Goal: Task Accomplishment & Management: Use online tool/utility

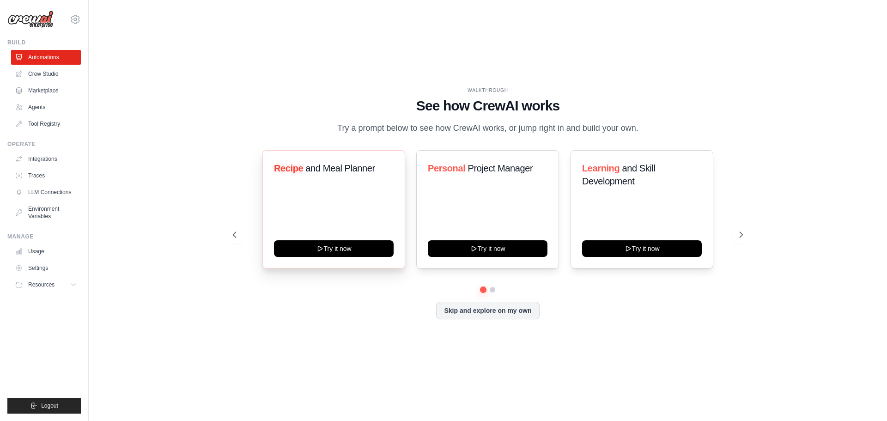
click at [344, 212] on div "Recipe and Meal Planner Try it now" at bounding box center [333, 209] width 143 height 118
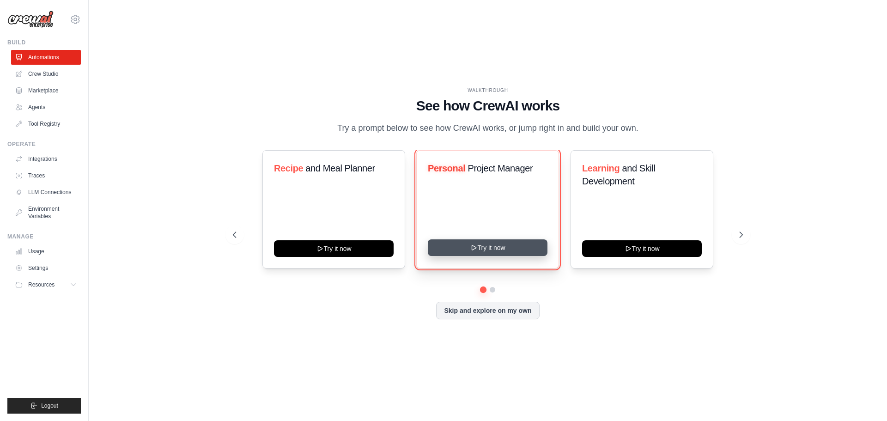
click at [488, 254] on button "Try it now" at bounding box center [488, 247] width 120 height 17
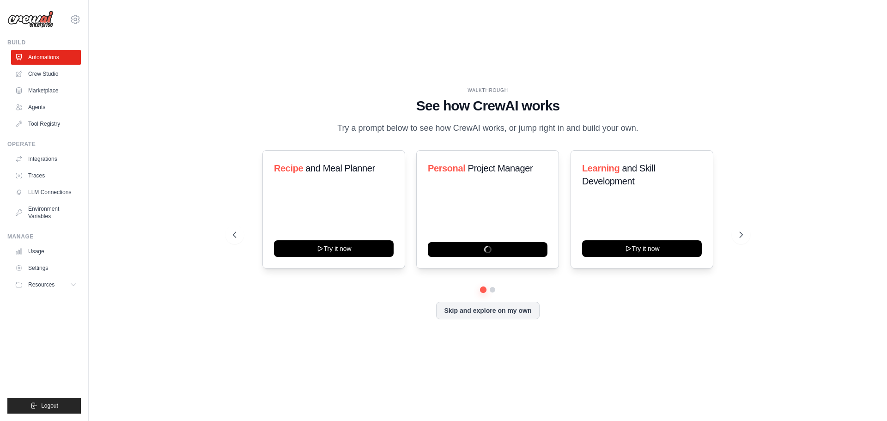
click at [33, 18] on img at bounding box center [30, 20] width 46 height 18
click at [190, 55] on div "WALKTHROUGH See how CrewAI works Try a prompt below to see how CrewAI works, or…" at bounding box center [487, 210] width 768 height 402
click at [54, 77] on link "Crew Studio" at bounding box center [47, 73] width 70 height 15
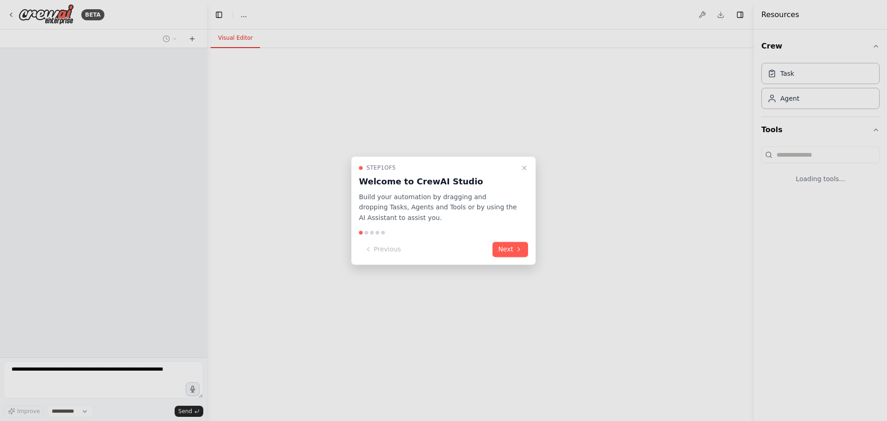
select select "****"
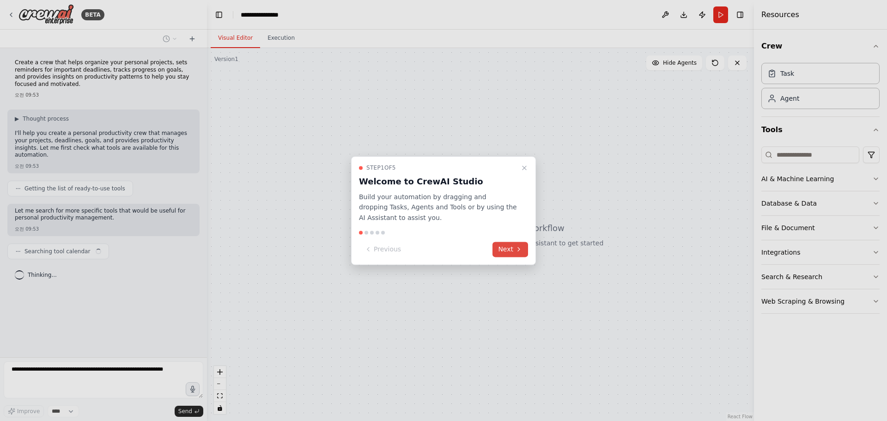
click at [508, 248] on button "Next" at bounding box center [510, 249] width 36 height 15
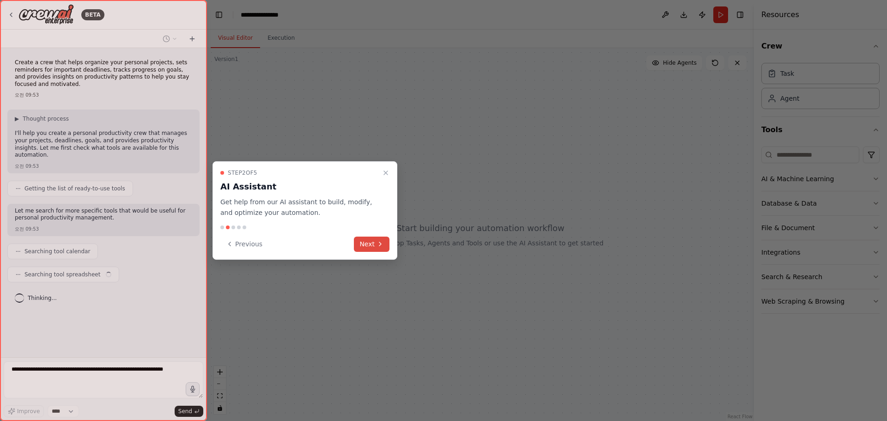
click at [379, 245] on icon at bounding box center [379, 243] width 7 height 7
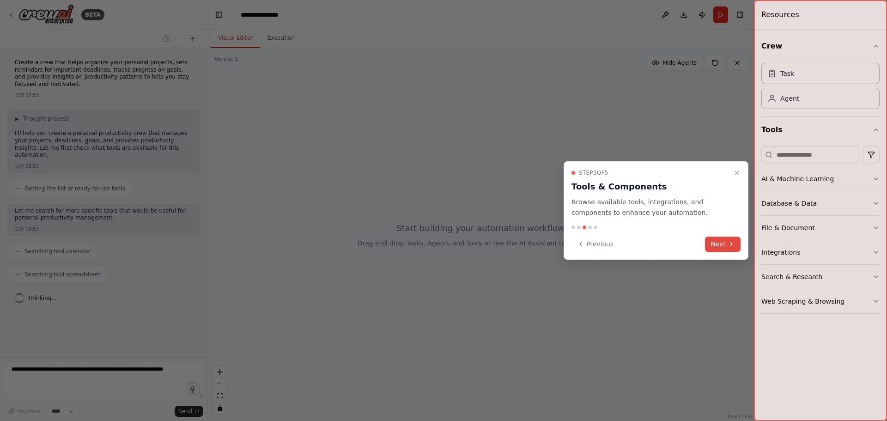
click at [722, 246] on button "Next" at bounding box center [723, 243] width 36 height 15
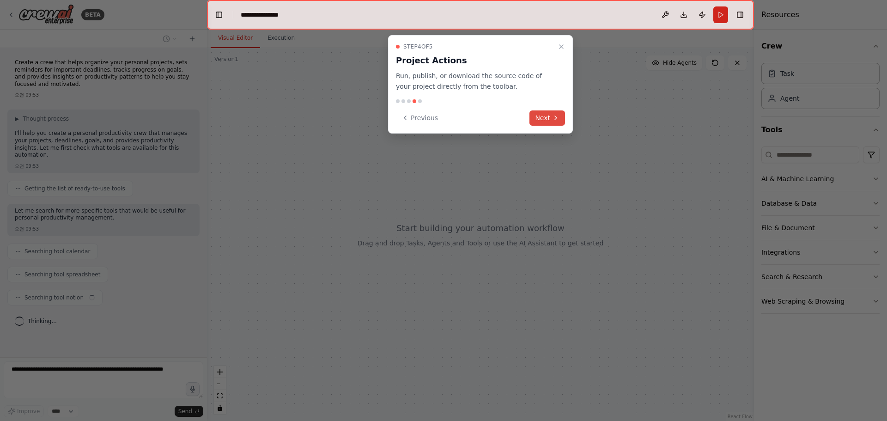
click at [551, 119] on button "Next" at bounding box center [547, 117] width 36 height 15
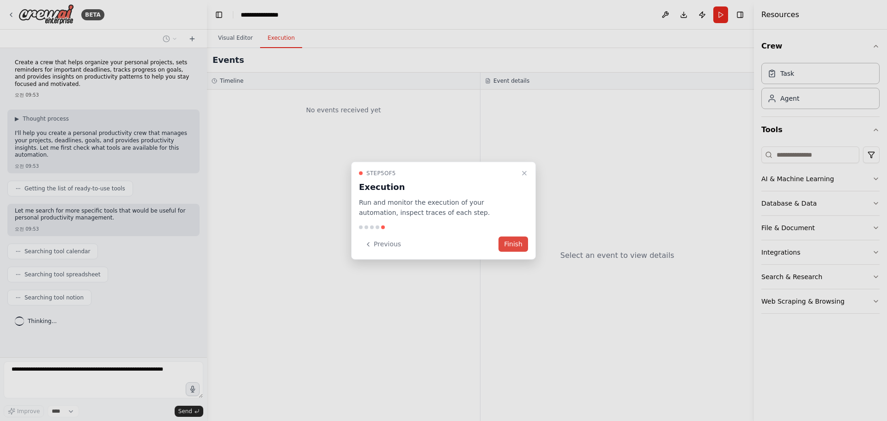
click at [522, 241] on button "Finish" at bounding box center [513, 243] width 30 height 15
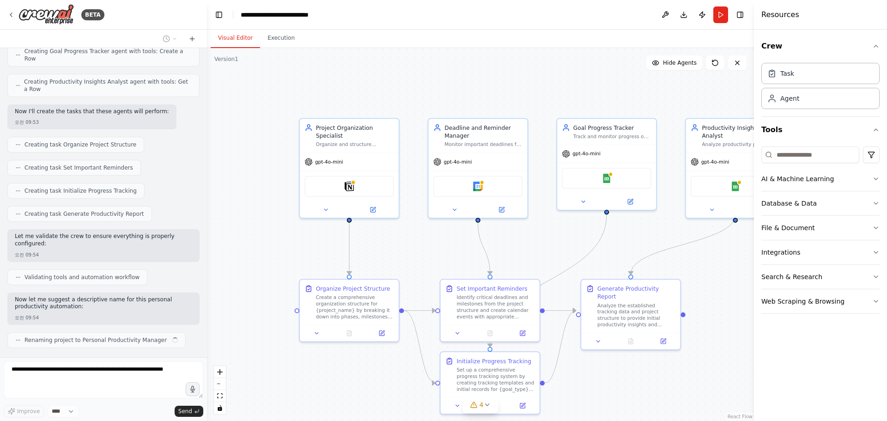
scroll to position [384, 0]
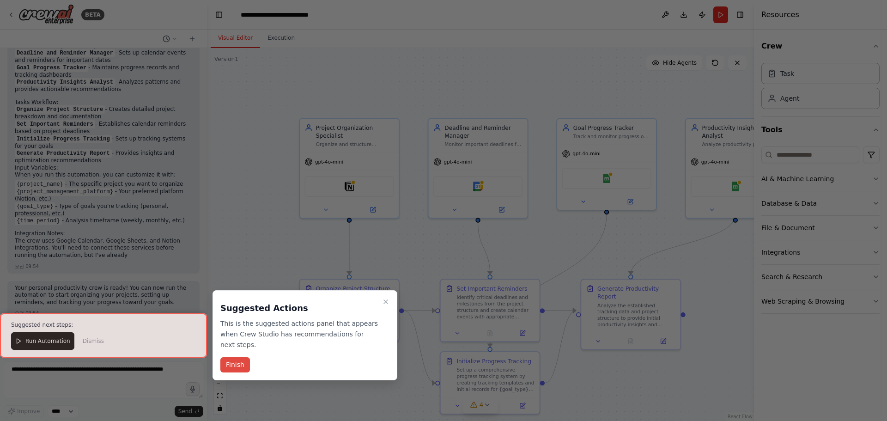
click at [235, 368] on button "Finish" at bounding box center [235, 364] width 30 height 15
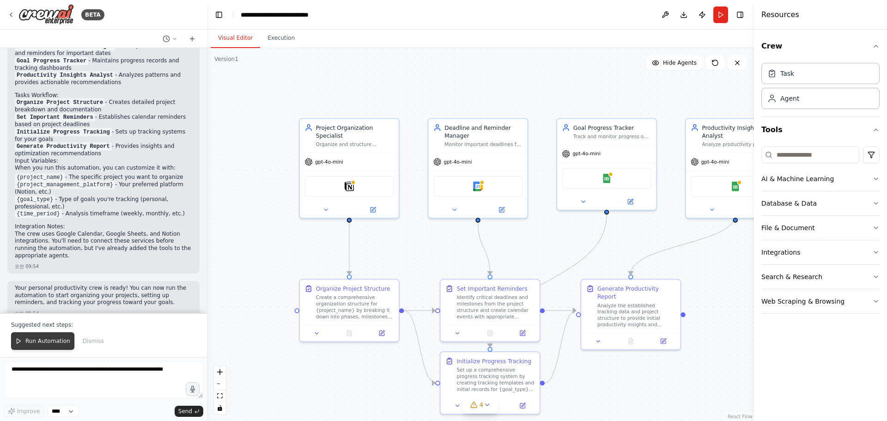
click at [46, 341] on span "Run Automation" at bounding box center [47, 340] width 45 height 7
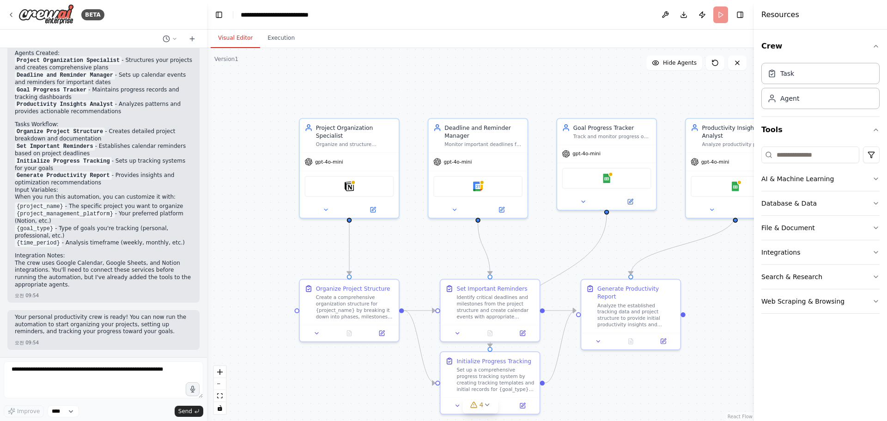
scroll to position [687, 0]
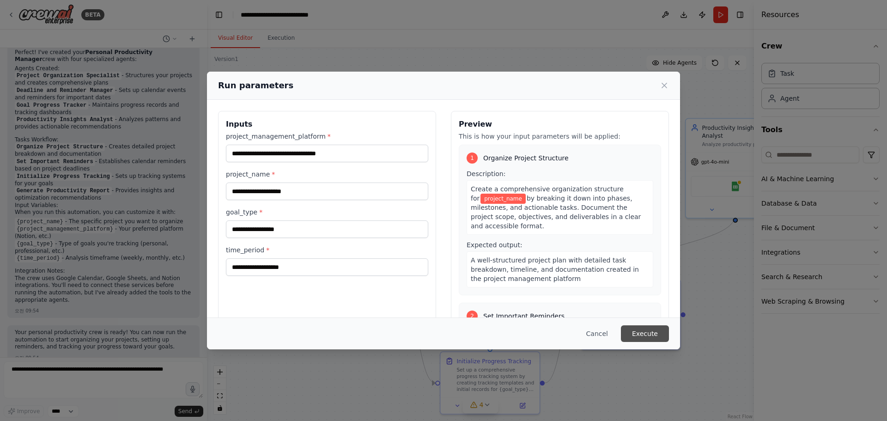
click at [644, 332] on button "Execute" at bounding box center [645, 333] width 48 height 17
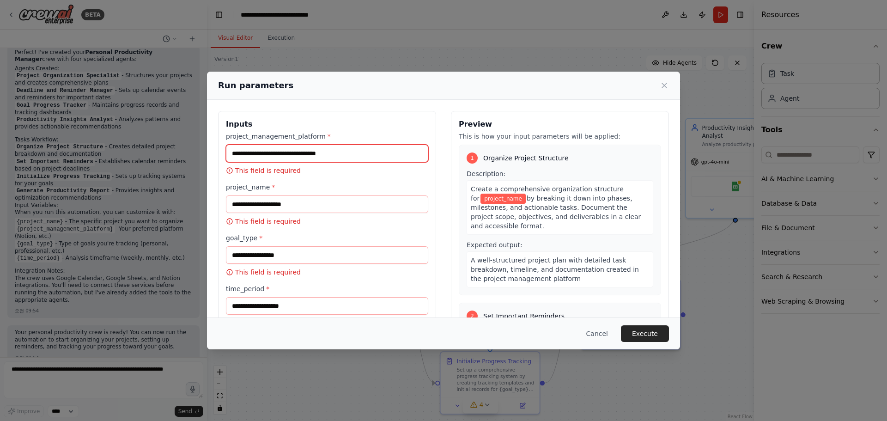
click at [363, 154] on input "project_management_platform *" at bounding box center [327, 154] width 202 height 18
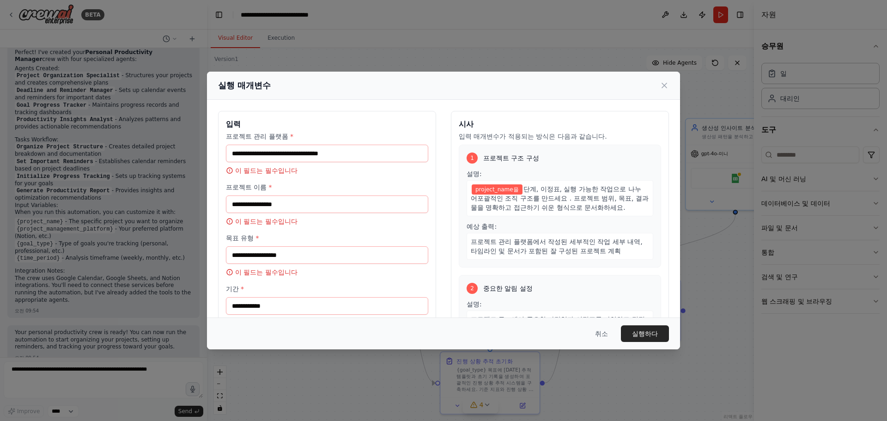
scroll to position [622, 0]
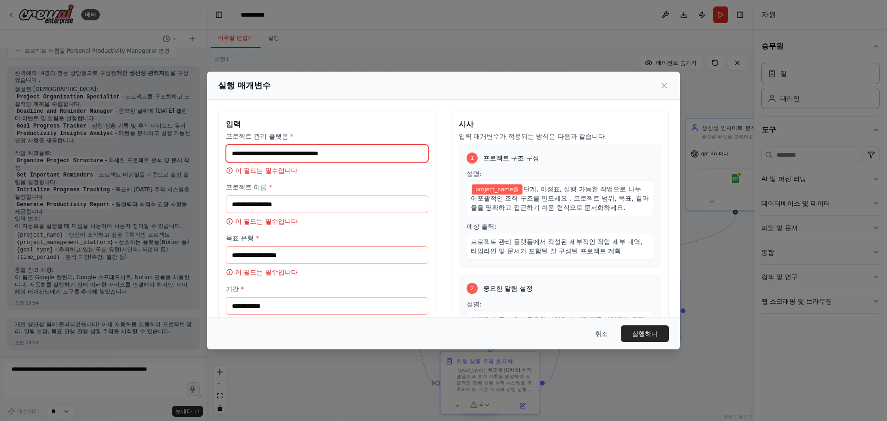
drag, startPoint x: 379, startPoint y: 156, endPoint x: 159, endPoint y: 156, distance: 219.3
click at [159, 156] on div "실행 매개변수 입력 프로젝트 관리 플랫폼 * 이 필드는 필수입니다 프로젝트 이름 * 이 필드는 필수입니다 목표 유형 * 이 필드는 필수입니다 …" at bounding box center [443, 210] width 887 height 421
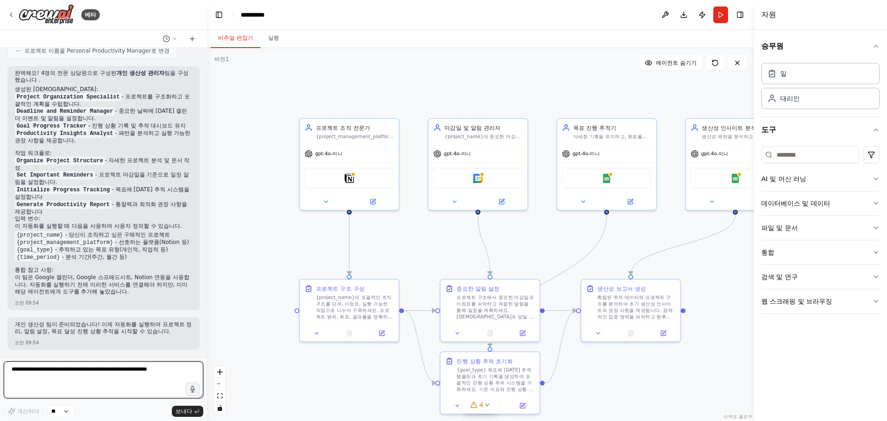
click at [118, 386] on textarea at bounding box center [103, 379] width 199 height 37
click at [262, 97] on div ".deletable-edge-delete-btn { width: 20px; height: 20px; border: 0px solid #ffff…" at bounding box center [480, 234] width 547 height 373
click at [725, 15] on button "달리다" at bounding box center [720, 14] width 15 height 17
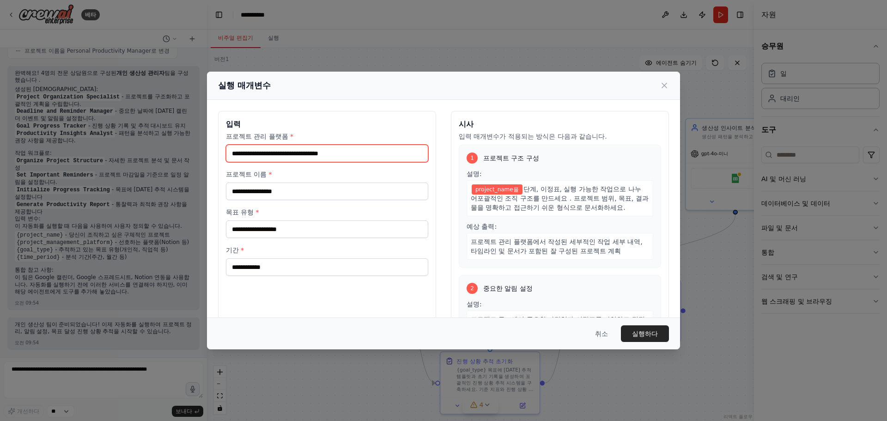
click at [387, 155] on input "프로젝트 관리 플랫폼 *" at bounding box center [327, 154] width 202 height 18
type input "*"
type input "**********"
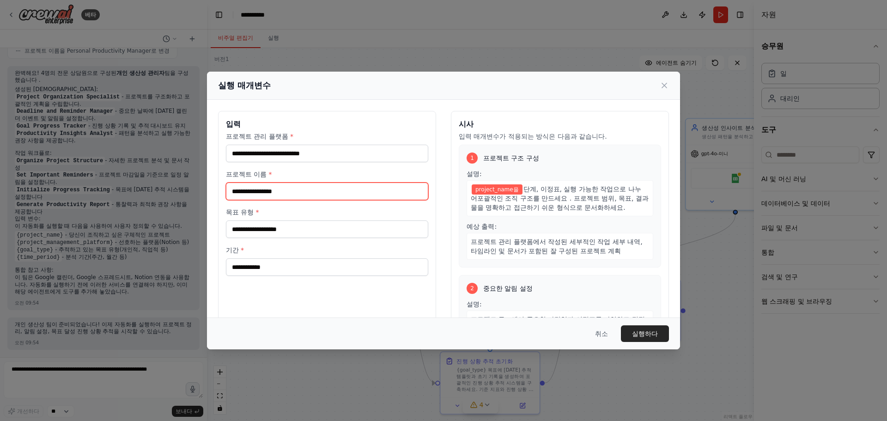
click at [357, 193] on input "프로젝트 이름 *" at bounding box center [327, 191] width 202 height 18
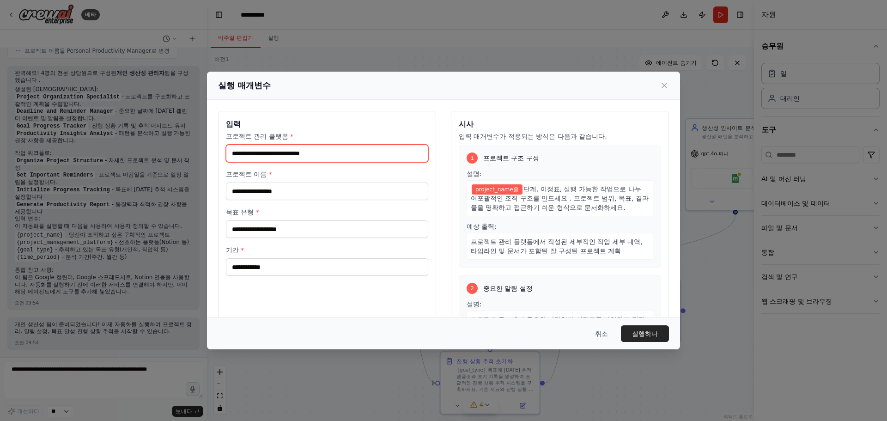
click at [351, 152] on input "**********" at bounding box center [327, 154] width 202 height 18
drag, startPoint x: 333, startPoint y: 155, endPoint x: 133, endPoint y: 156, distance: 200.4
click at [133, 156] on div "**********" at bounding box center [443, 210] width 887 height 421
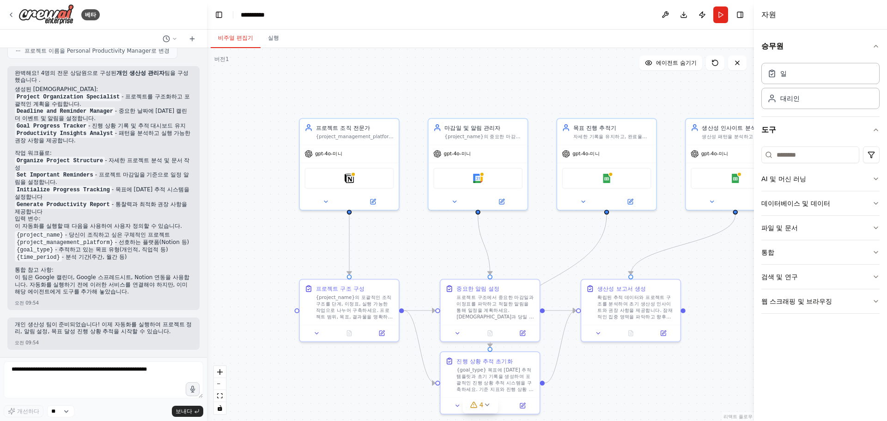
click at [268, 232] on div ".deletable-edge-delete-btn { width: 20px; height: 20px; border: 0px solid #ffff…" at bounding box center [480, 234] width 547 height 373
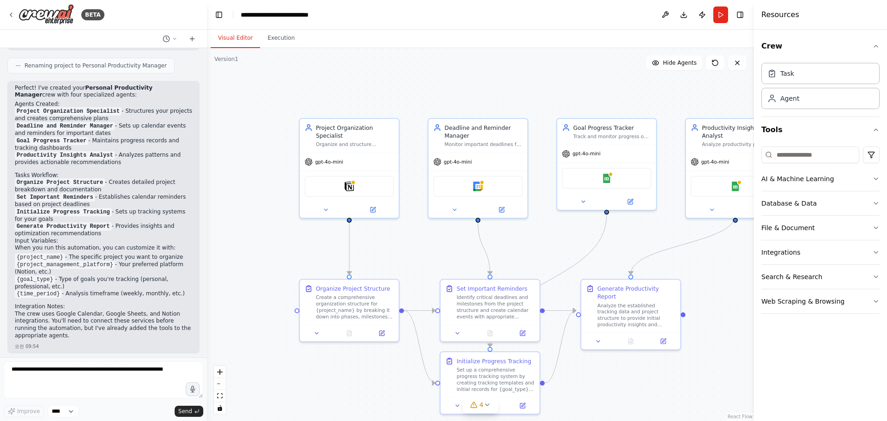
click at [278, 245] on div ".deletable-edge-delete-btn { width: 20px; height: 20px; border: 0px solid #ffff…" at bounding box center [480, 234] width 547 height 373
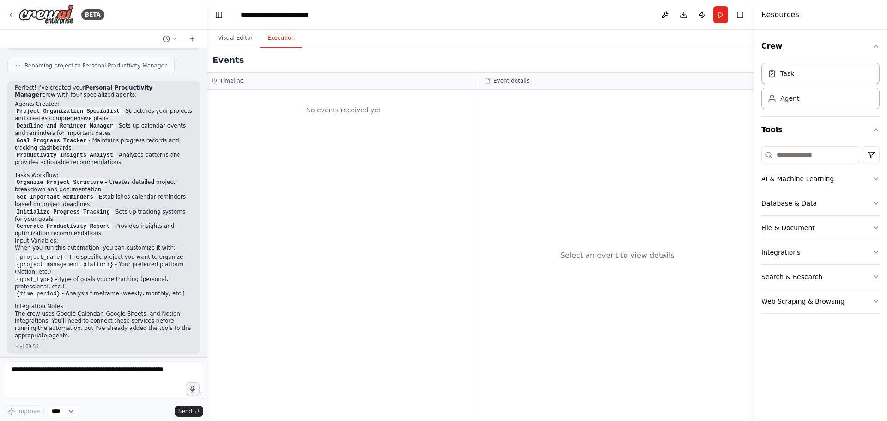
click at [277, 42] on button "Execution" at bounding box center [281, 38] width 42 height 19
click at [239, 40] on button "Visual Editor" at bounding box center [235, 38] width 49 height 19
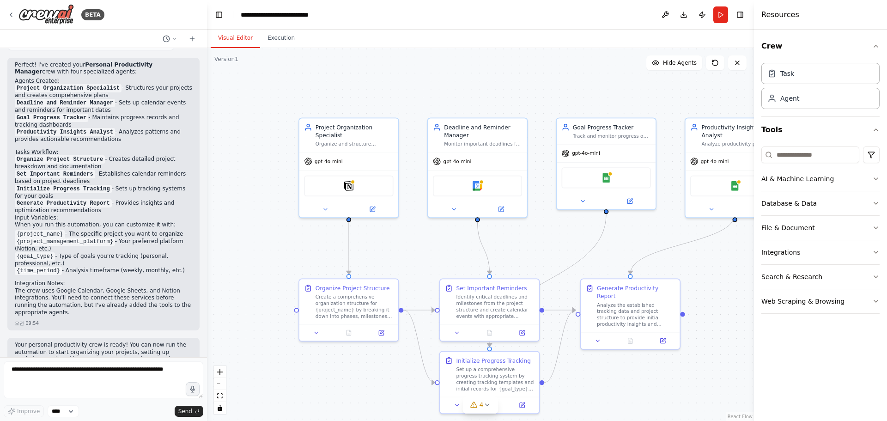
scroll to position [687, 0]
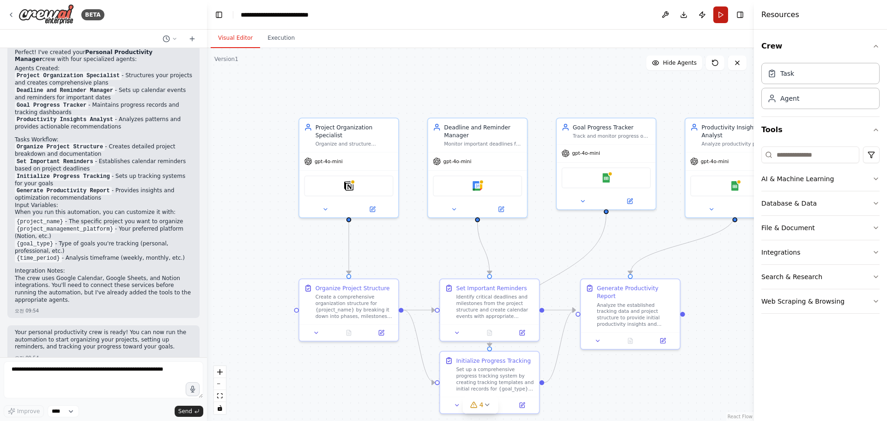
click at [722, 14] on button "Run" at bounding box center [720, 14] width 15 height 17
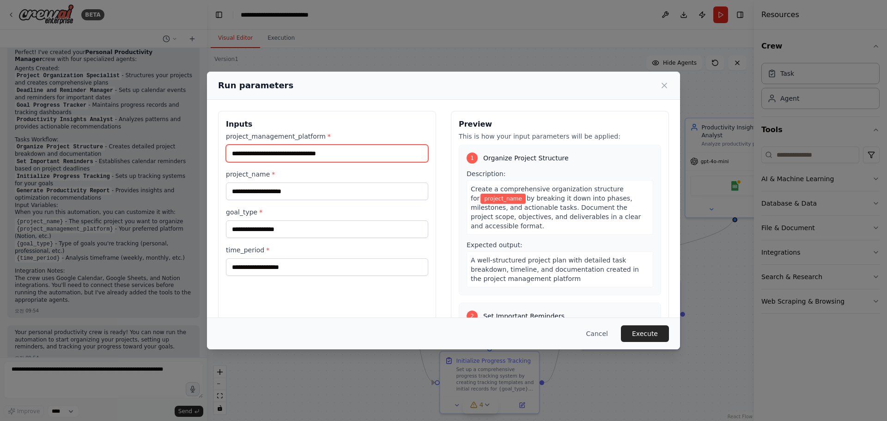
click at [360, 157] on input "project_management_platform *" at bounding box center [327, 154] width 202 height 18
type input "*********"
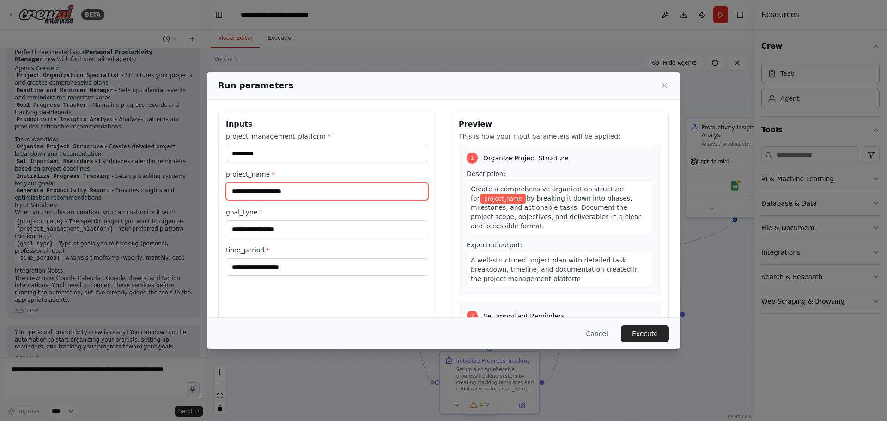
click at [308, 192] on input "project_name *" at bounding box center [327, 191] width 202 height 18
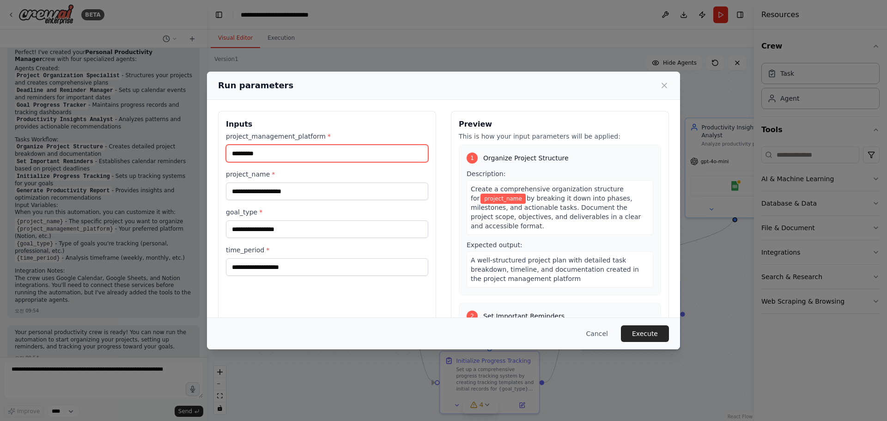
drag, startPoint x: 259, startPoint y: 153, endPoint x: 197, endPoint y: 156, distance: 62.0
click at [197, 156] on div "Run parameters Inputs project_management_platform * ********* project_name * go…" at bounding box center [443, 210] width 887 height 421
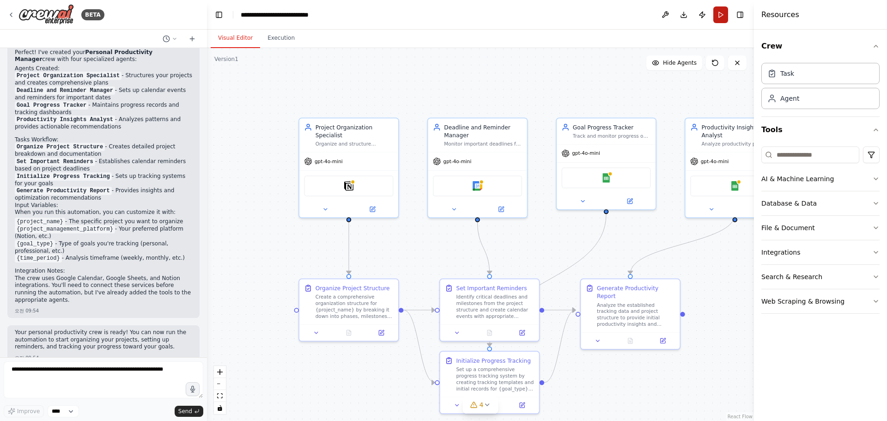
click at [720, 17] on button "Run" at bounding box center [720, 14] width 15 height 17
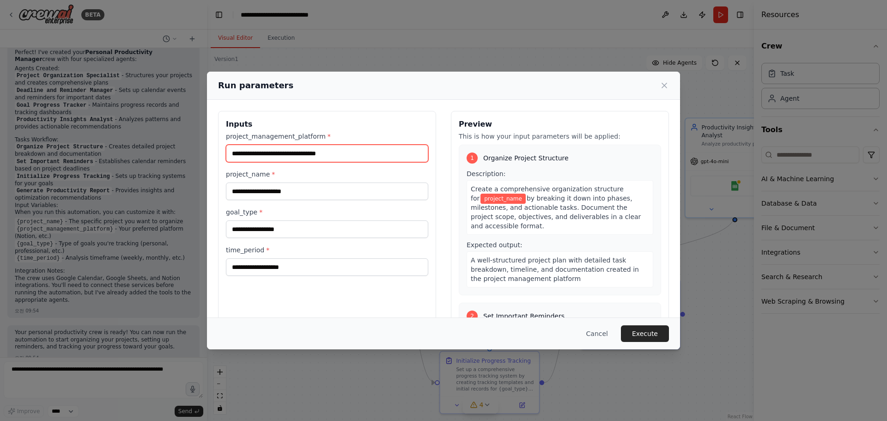
click at [366, 155] on input "project_management_platform *" at bounding box center [327, 154] width 202 height 18
type input "*********"
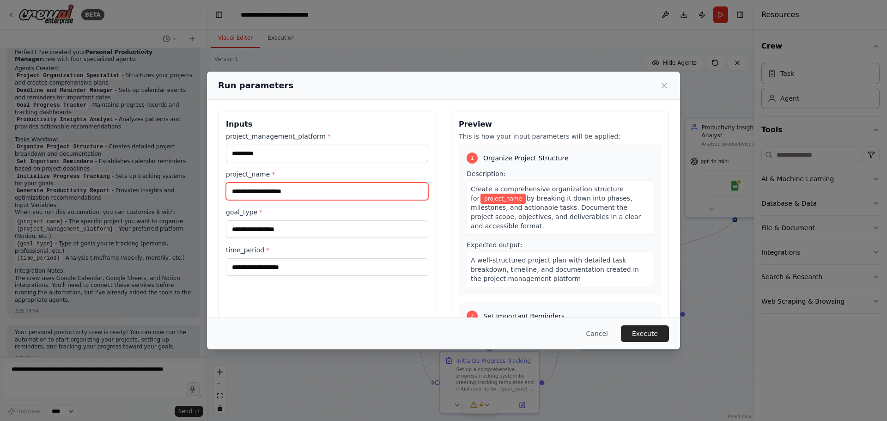
click at [254, 194] on input "project_name *" at bounding box center [327, 191] width 202 height 18
type input "*********"
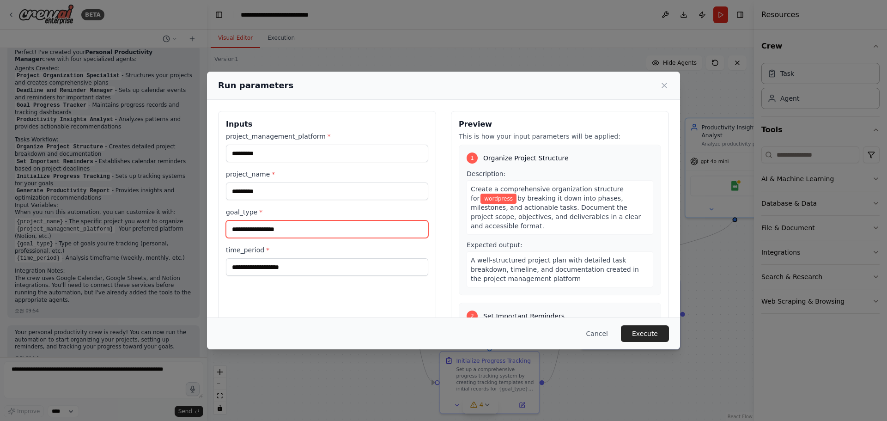
click at [296, 226] on input "goal_type *" at bounding box center [327, 229] width 202 height 18
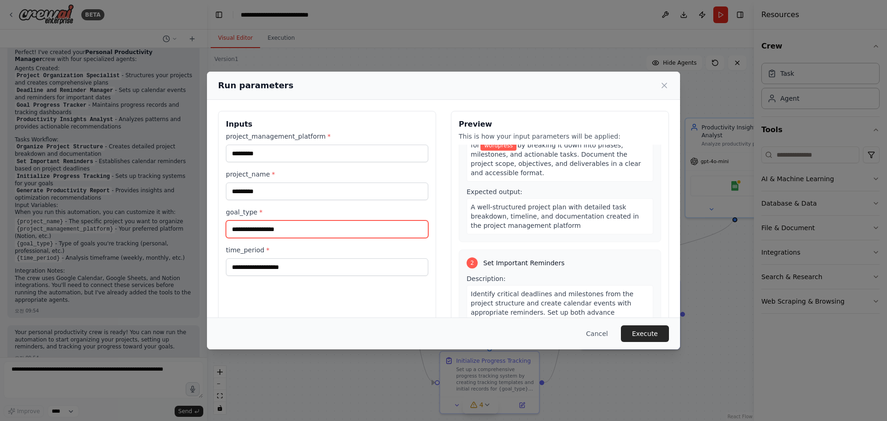
scroll to position [0, 0]
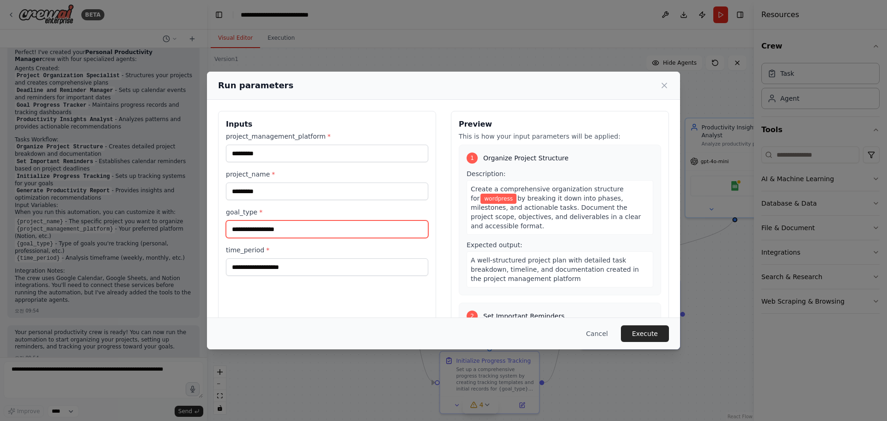
click at [287, 230] on input "goal_type *" at bounding box center [327, 229] width 202 height 18
type input "***"
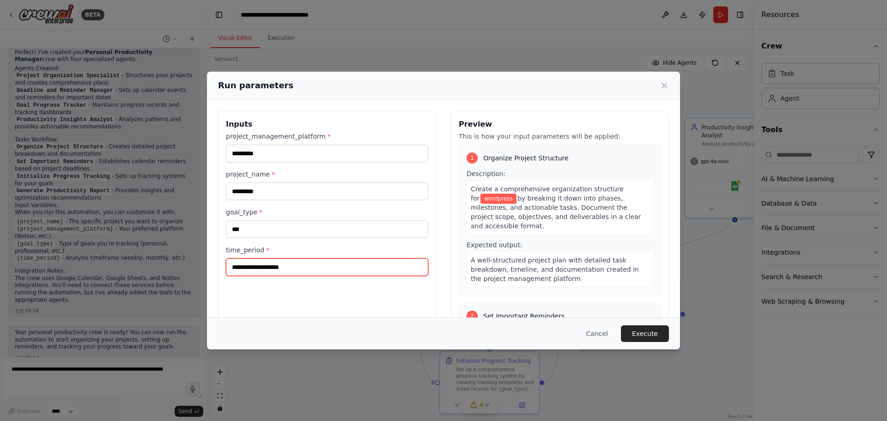
click at [291, 266] on input "time_period *" at bounding box center [327, 267] width 202 height 18
type input "***"
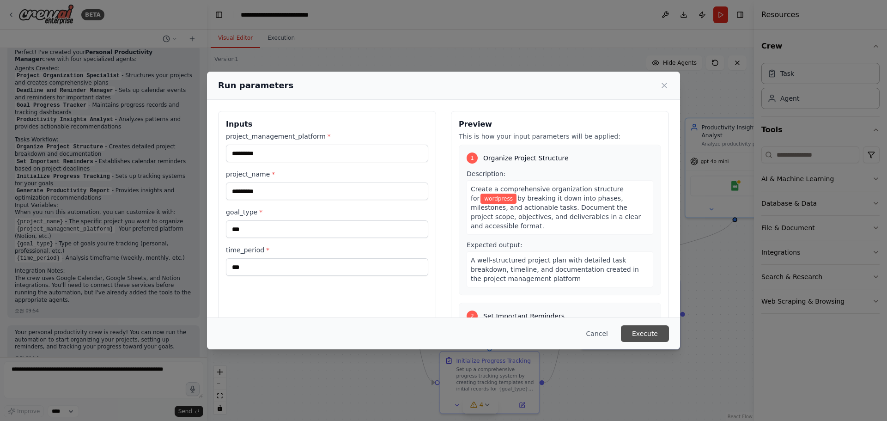
click at [661, 334] on button "Execute" at bounding box center [645, 333] width 48 height 17
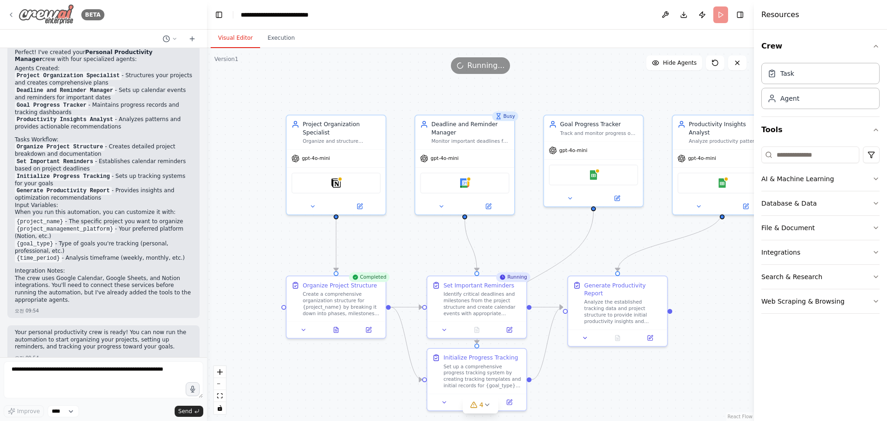
click at [42, 16] on img at bounding box center [45, 14] width 55 height 21
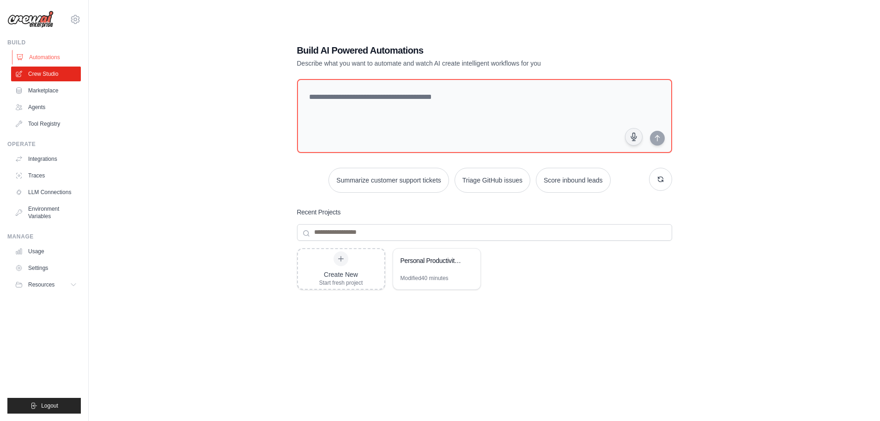
click at [47, 56] on link "Automations" at bounding box center [47, 57] width 70 height 15
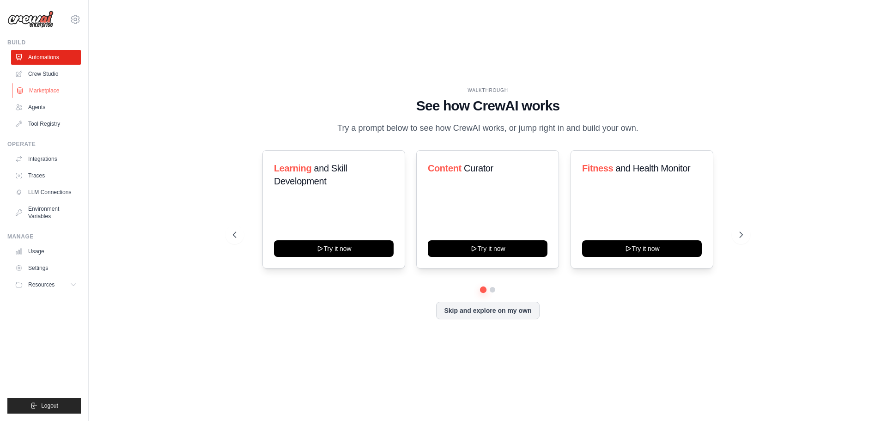
click at [54, 93] on link "Marketplace" at bounding box center [47, 90] width 70 height 15
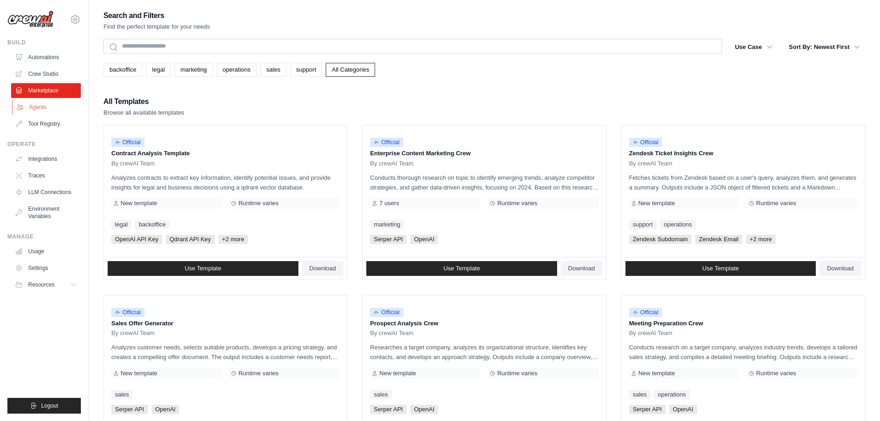
click at [35, 107] on link "Agents" at bounding box center [47, 107] width 70 height 15
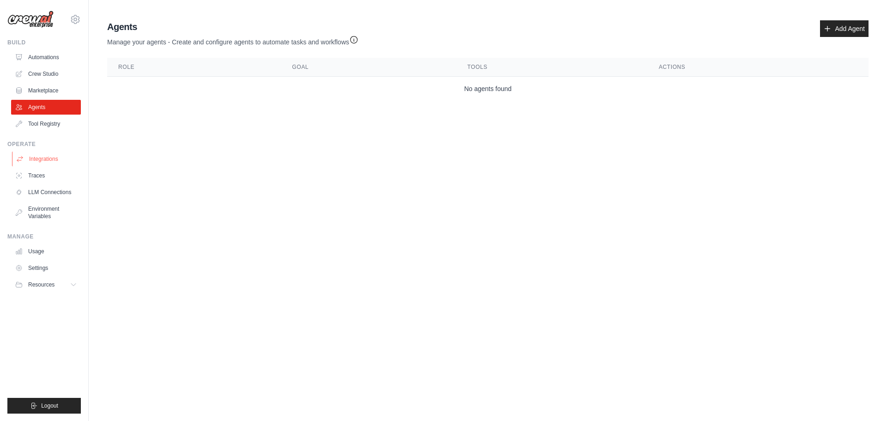
click at [43, 159] on link "Integrations" at bounding box center [47, 158] width 70 height 15
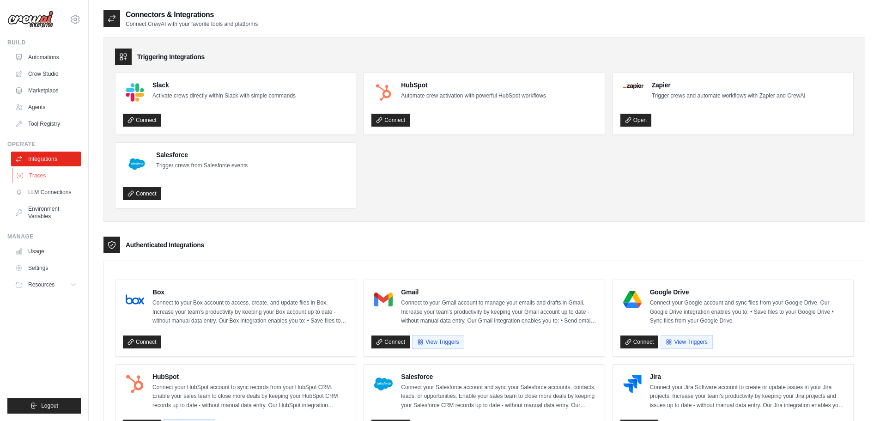
click at [39, 177] on link "Traces" at bounding box center [47, 175] width 70 height 15
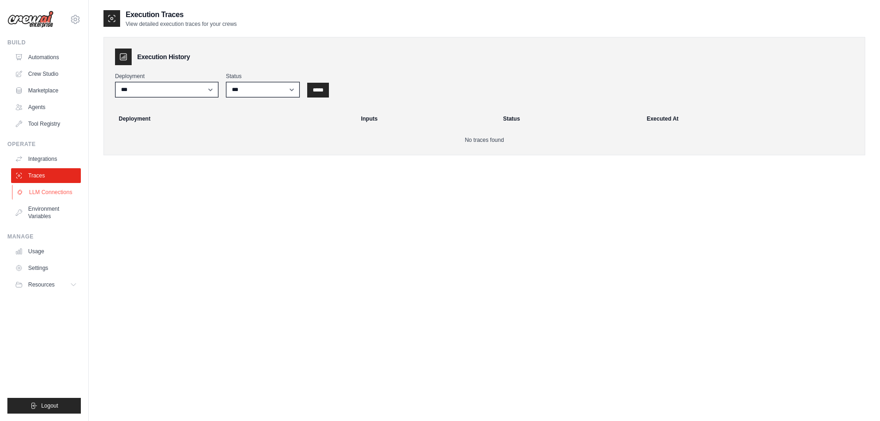
click at [44, 193] on link "LLM Connections" at bounding box center [47, 192] width 70 height 15
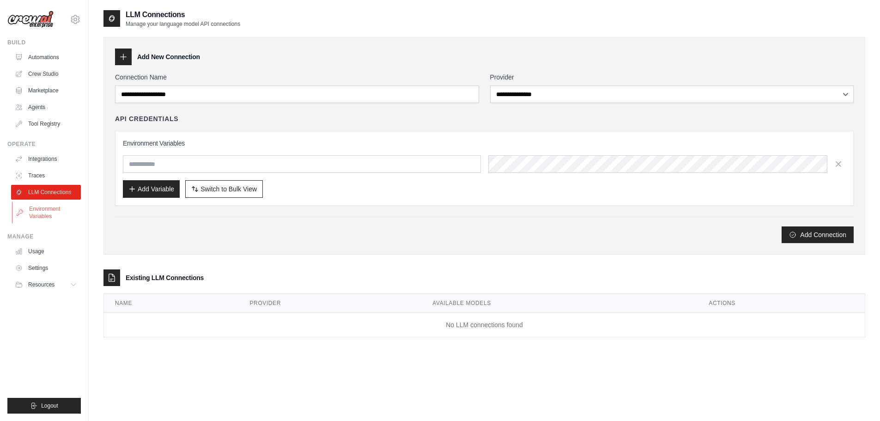
click at [43, 217] on link "Environment Variables" at bounding box center [47, 212] width 70 height 22
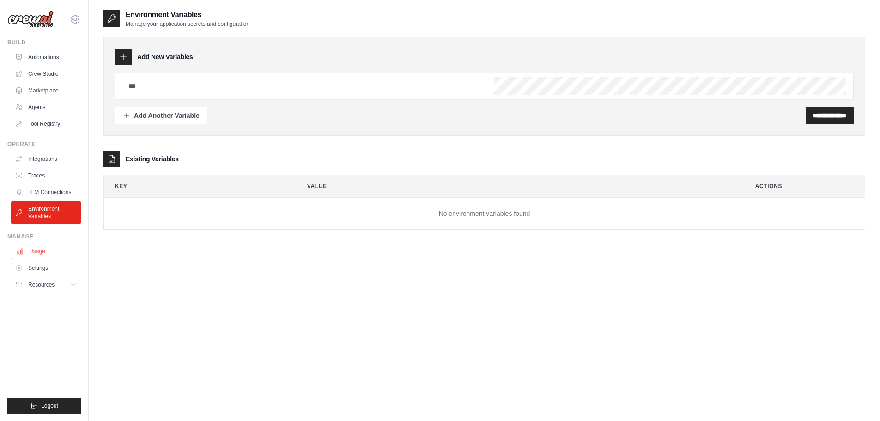
click at [40, 252] on link "Usage" at bounding box center [47, 251] width 70 height 15
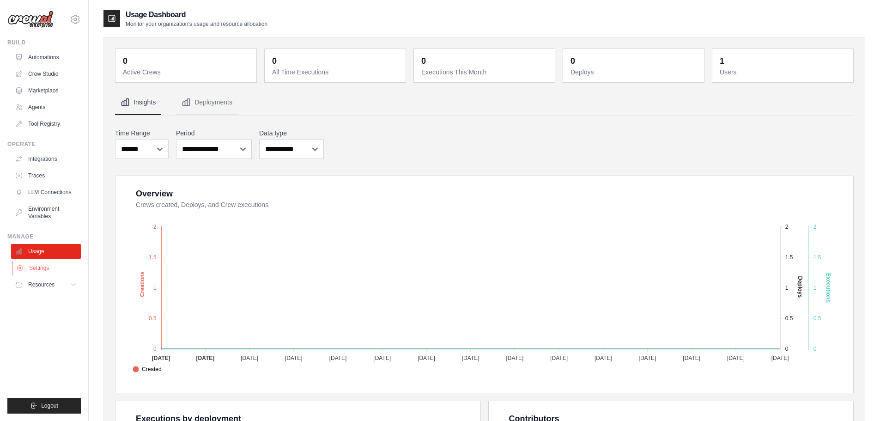
click at [44, 273] on link "Settings" at bounding box center [47, 267] width 70 height 15
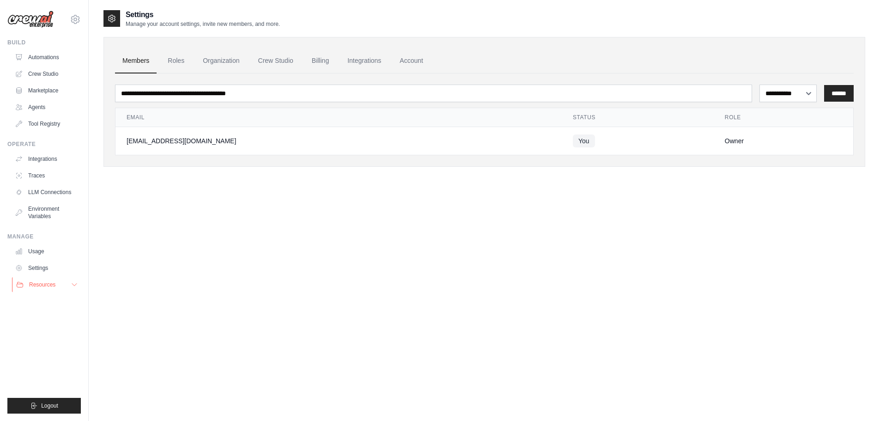
click at [51, 288] on span "Resources" at bounding box center [42, 284] width 26 height 7
click at [57, 191] on link "LLM Connections" at bounding box center [47, 192] width 70 height 15
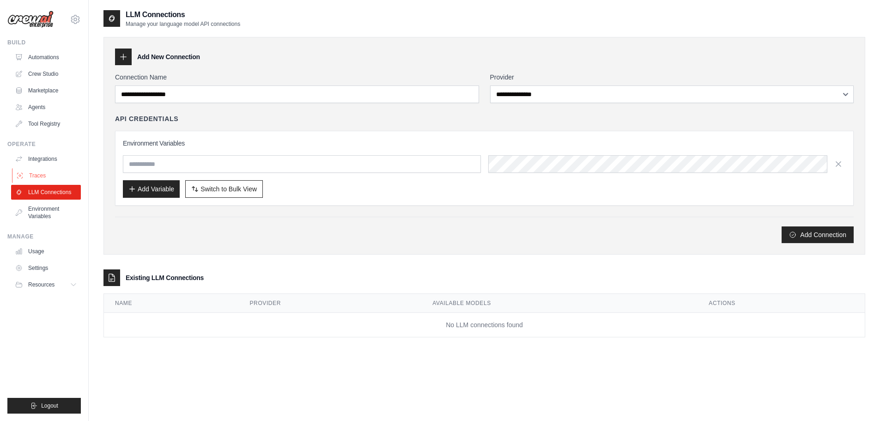
click at [43, 172] on link "Traces" at bounding box center [47, 175] width 70 height 15
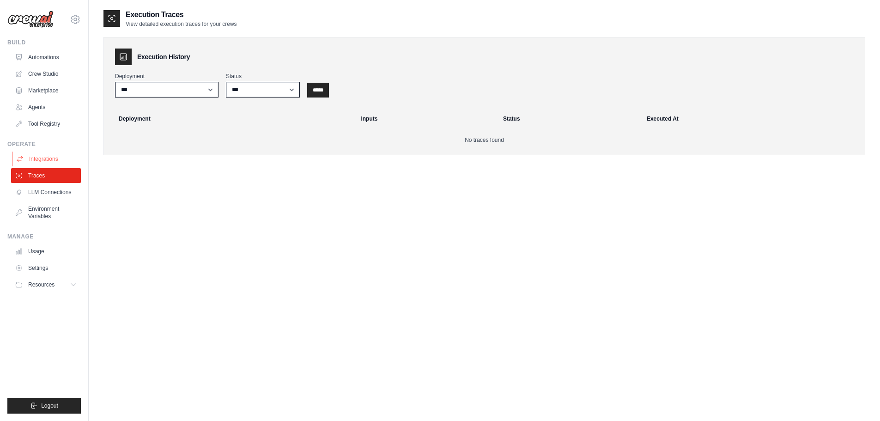
click at [40, 157] on link "Integrations" at bounding box center [47, 158] width 70 height 15
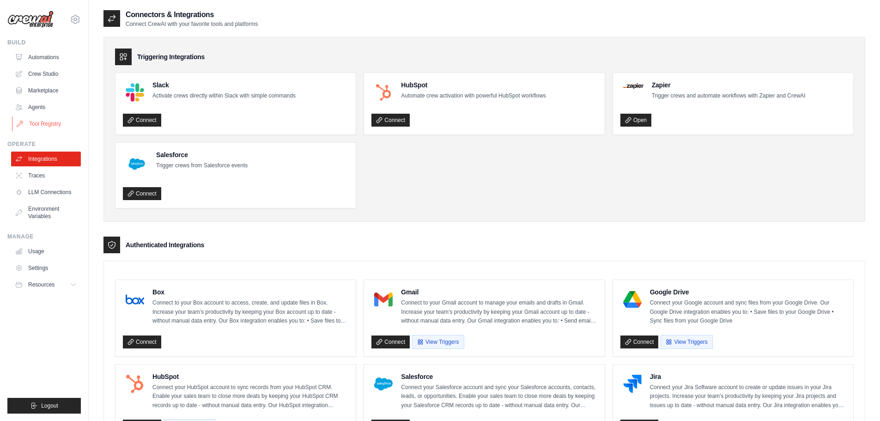
click at [39, 121] on link "Tool Registry" at bounding box center [47, 123] width 70 height 15
